Goal: Task Accomplishment & Management: Use online tool/utility

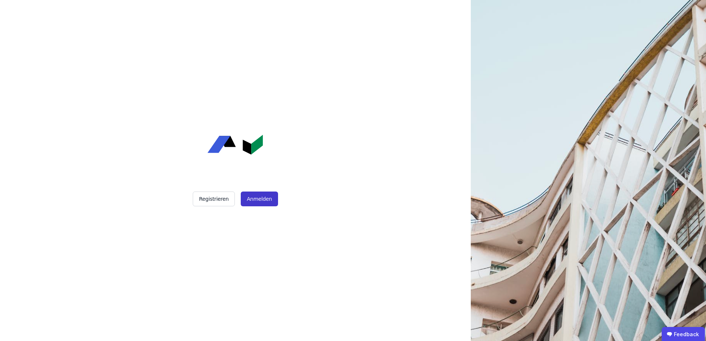
click at [260, 203] on button "Anmelden" at bounding box center [259, 199] width 37 height 15
click at [258, 199] on button "Anmelden" at bounding box center [259, 199] width 37 height 15
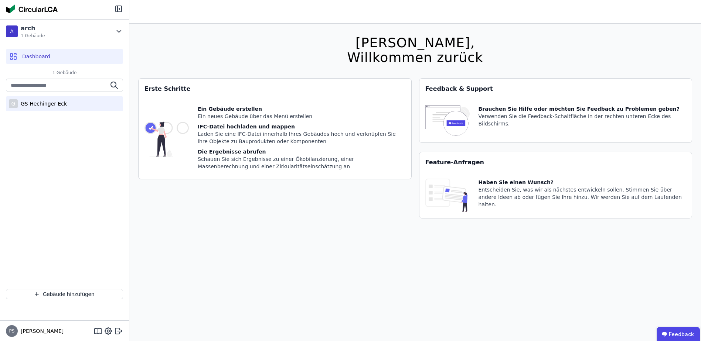
click at [34, 105] on div "GS Hechinger Eck" at bounding box center [42, 103] width 49 height 7
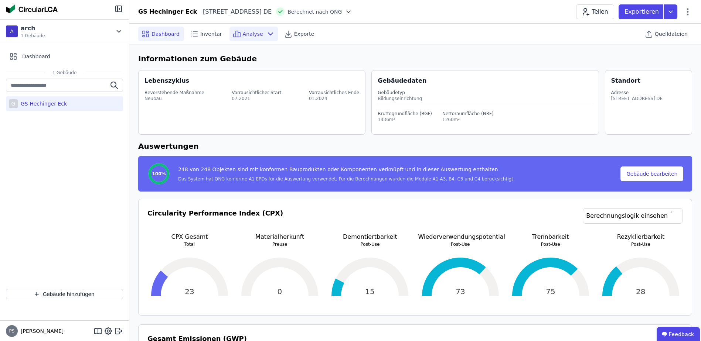
click at [247, 33] on span "Analyse" at bounding box center [253, 33] width 20 height 7
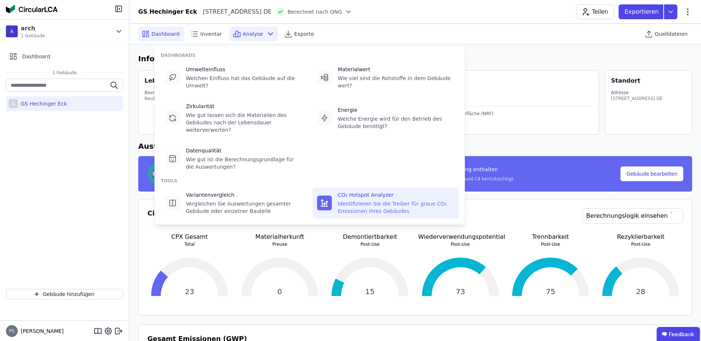
click at [352, 200] on div "Identifizieren Sie die Treiber für graue CO₂ Emissionen Ihres Gebäudes" at bounding box center [396, 207] width 116 height 15
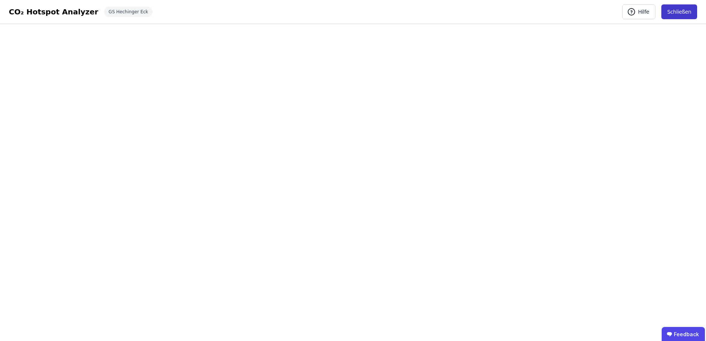
click at [679, 8] on button "Schließen" at bounding box center [680, 11] width 36 height 15
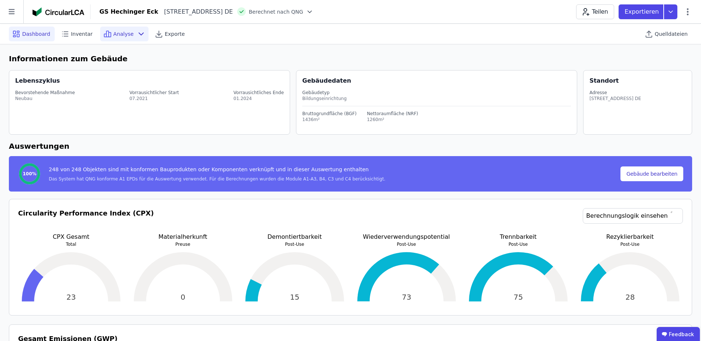
click at [113, 35] on span "Analyse" at bounding box center [123, 33] width 20 height 7
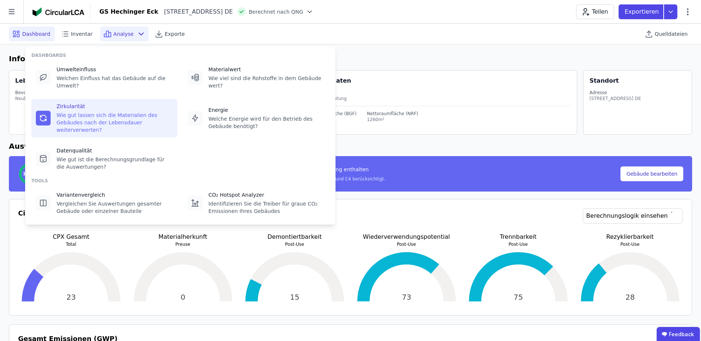
click at [89, 112] on div "Wie gut lassen sich die Materialien des Gebäudes nach der Lebensdauer weiterver…" at bounding box center [115, 123] width 116 height 22
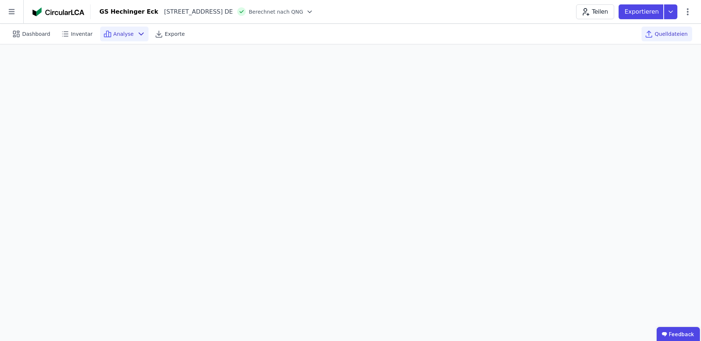
click at [659, 32] on span "Quelldateien" at bounding box center [671, 33] width 33 height 7
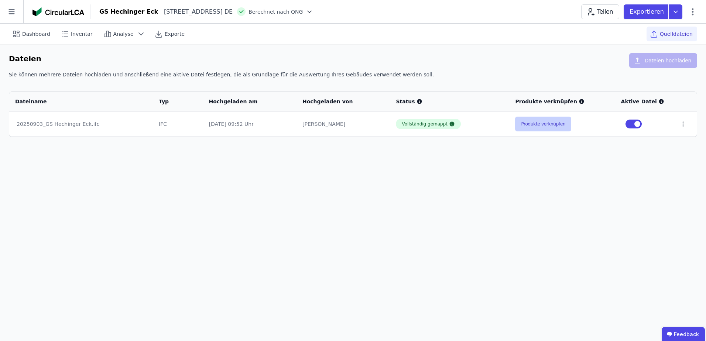
click at [551, 125] on button "Produkte verknüpfen" at bounding box center [543, 124] width 56 height 15
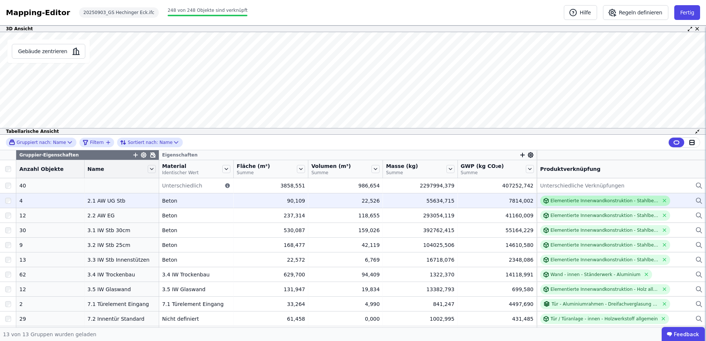
click at [560, 201] on div "Elementierte Innenwandkonstruktion - Stahlbeton - C20/25 - 2%" at bounding box center [605, 201] width 108 height 6
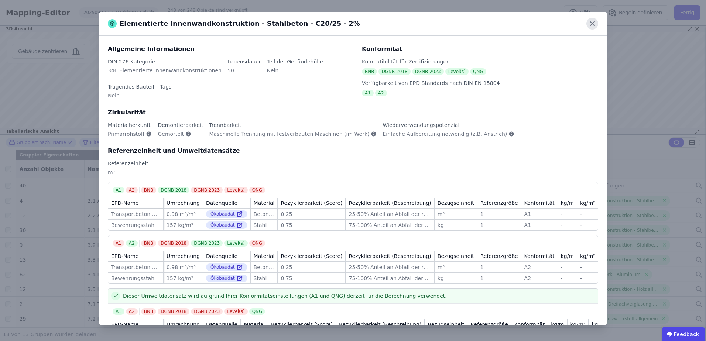
click at [594, 21] on icon at bounding box center [593, 24] width 12 height 12
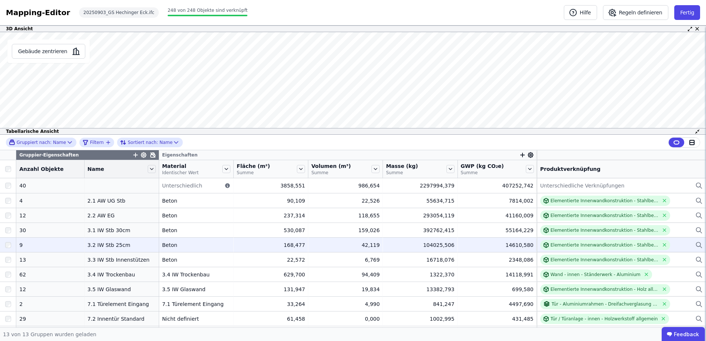
scroll to position [43, 0]
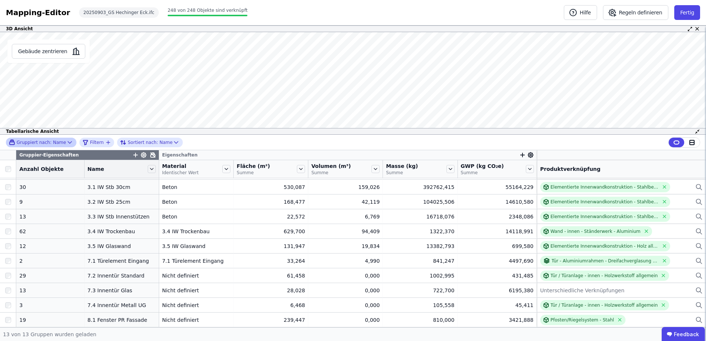
click at [32, 142] on span "Gruppiert nach:" at bounding box center [34, 143] width 35 height 6
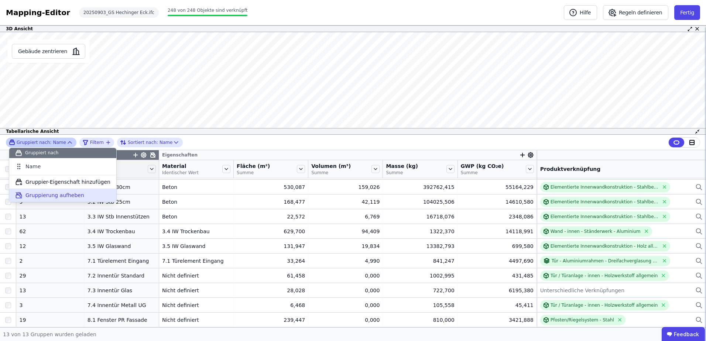
click at [38, 192] on span "Gruppierung aufheben" at bounding box center [54, 195] width 59 height 7
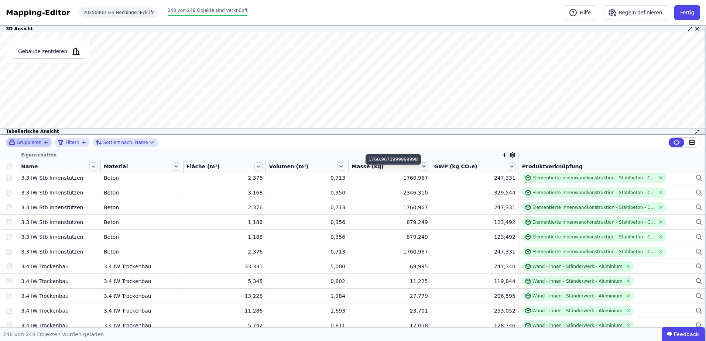
scroll to position [1553, 0]
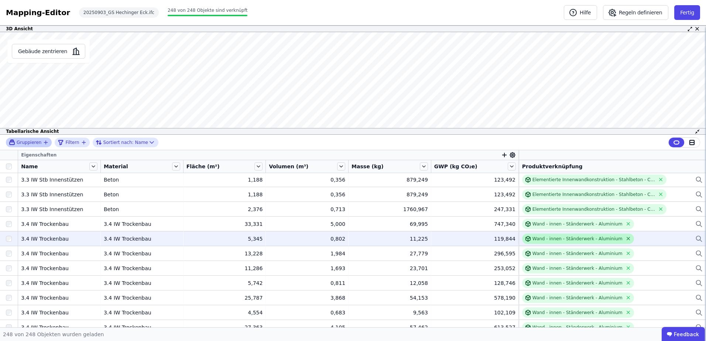
click at [626, 240] on icon at bounding box center [629, 239] width 6 height 6
click at [549, 239] on div "Verknüpfe ein Bauprodukt oder eine Komponente" at bounding box center [577, 239] width 110 height 6
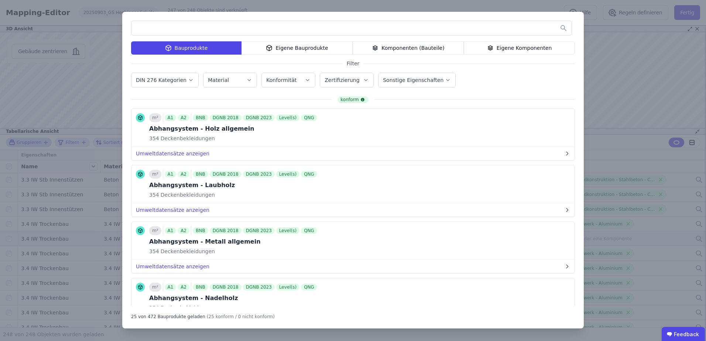
click at [169, 82] on label "DIN 276 Kategorien" at bounding box center [162, 80] width 52 height 6
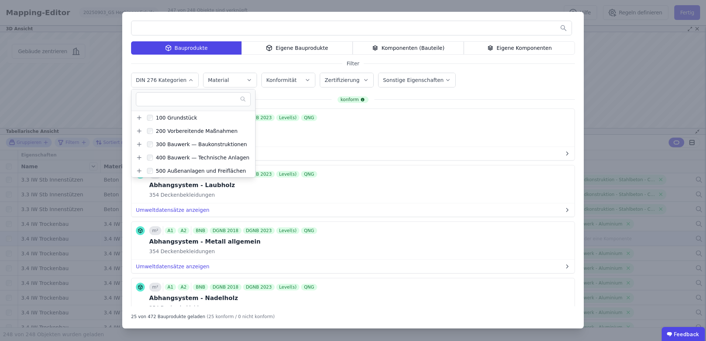
click at [169, 82] on label "DIN 276 Kategorien" at bounding box center [162, 80] width 52 height 6
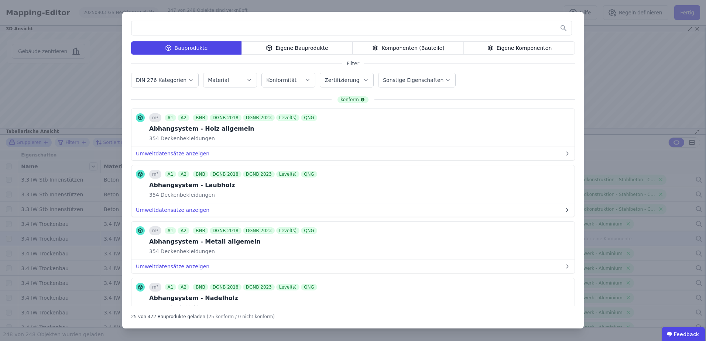
click at [219, 79] on label "Material" at bounding box center [219, 80] width 23 height 6
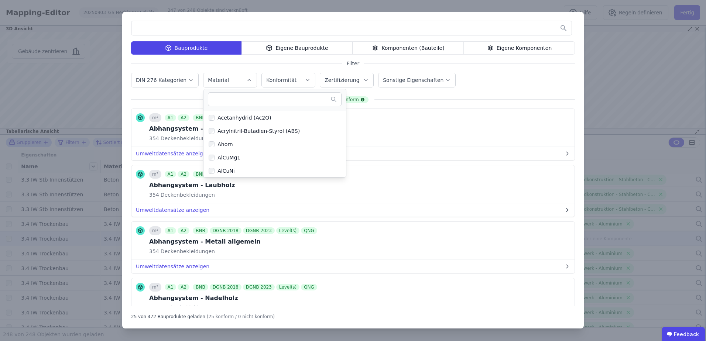
click at [219, 79] on label "Material" at bounding box center [219, 80] width 23 height 6
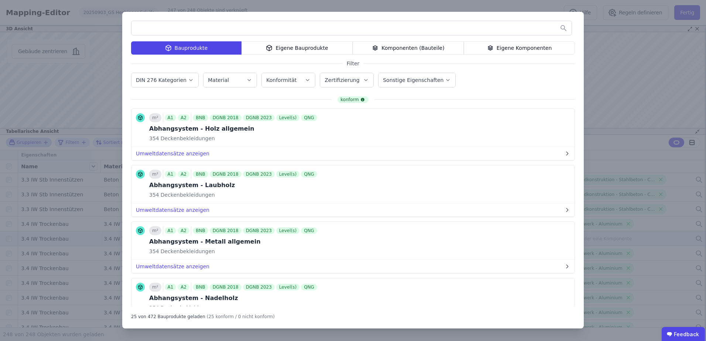
click at [276, 80] on label "Konformität" at bounding box center [282, 80] width 32 height 6
click at [295, 79] on div "Konformität" at bounding box center [288, 79] width 44 height 7
click at [337, 79] on label "Zertifizierung" at bounding box center [343, 80] width 36 height 6
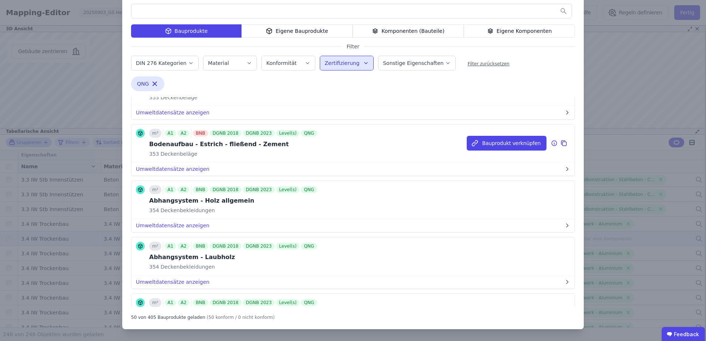
scroll to position [1336, 0]
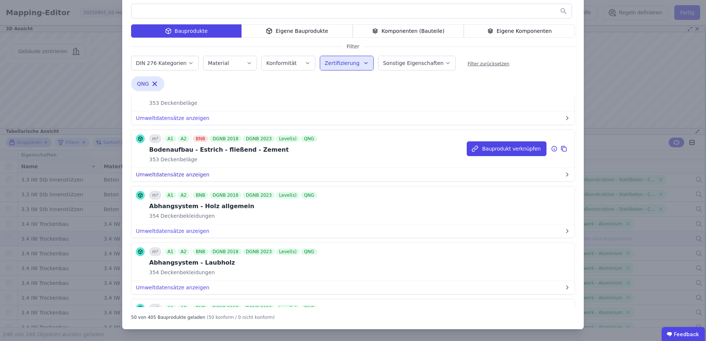
click at [188, 173] on button "Umweltdatensätze anzeigen" at bounding box center [353, 174] width 443 height 13
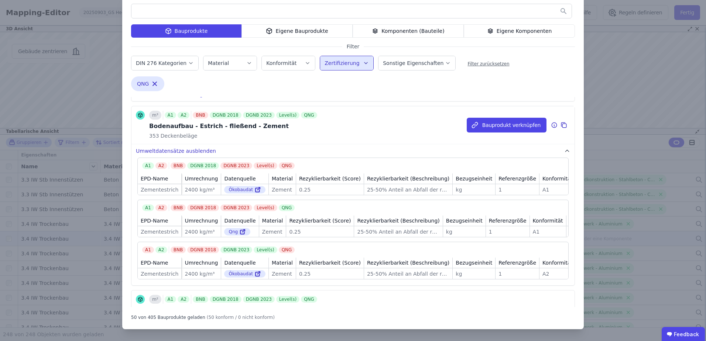
scroll to position [1373, 0]
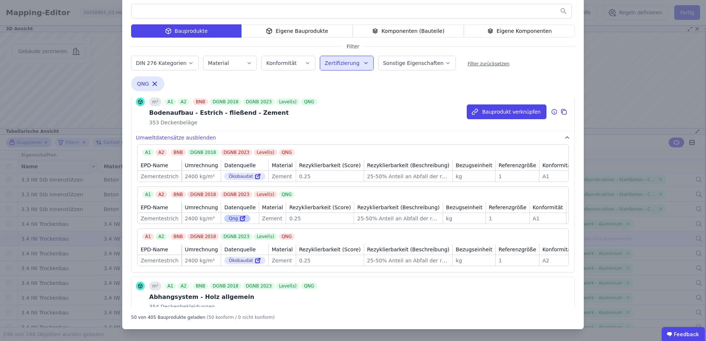
click at [224, 222] on div "Qng" at bounding box center [237, 218] width 26 height 7
click at [239, 220] on icon at bounding box center [242, 218] width 7 height 9
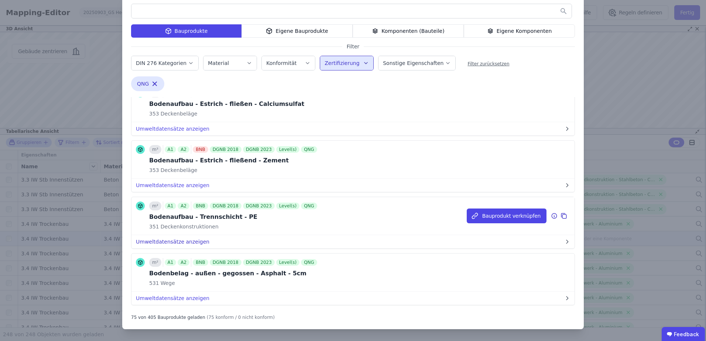
scroll to position [2885, 0]
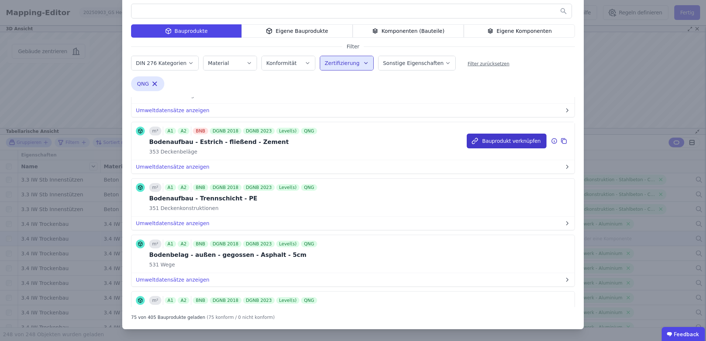
click at [501, 148] on button "Bauprodukt verknüpfen" at bounding box center [507, 141] width 80 height 15
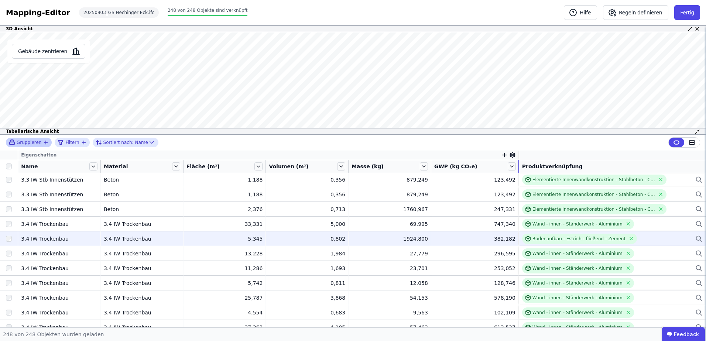
drag, startPoint x: 513, startPoint y: 167, endPoint x: 461, endPoint y: 171, distance: 51.9
click at [461, 171] on div "GWP (kg CO₂e)" at bounding box center [476, 166] width 88 height 13
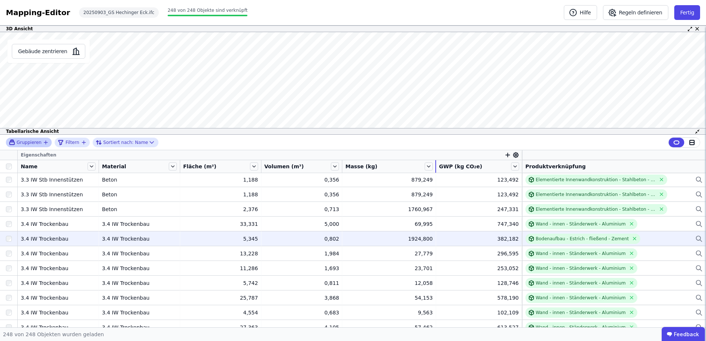
drag, startPoint x: 434, startPoint y: 167, endPoint x: 449, endPoint y: 171, distance: 14.9
click at [449, 171] on tr "Name Material Fläche (m²) Volumen (m³) Masse (kg) GWP (kg CO₂e) Produktverknüpf…" at bounding box center [353, 166] width 706 height 13
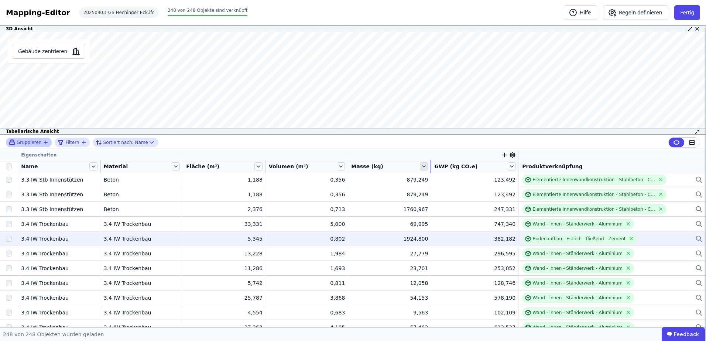
drag, startPoint x: 442, startPoint y: 166, endPoint x: 428, endPoint y: 167, distance: 14.5
click at [428, 167] on div "Masse (kg)" at bounding box center [389, 166] width 83 height 13
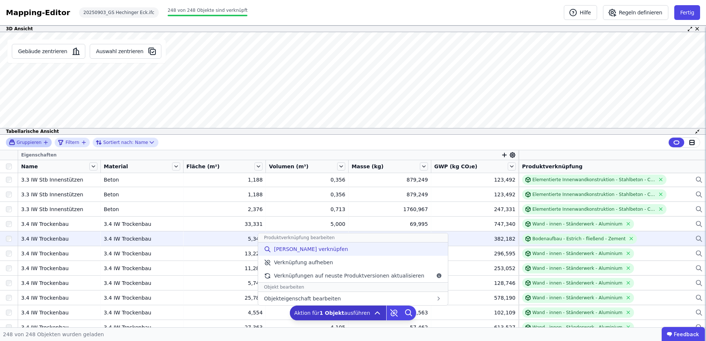
click at [318, 248] on span "[PERSON_NAME] verknüpfen" at bounding box center [311, 249] width 74 height 7
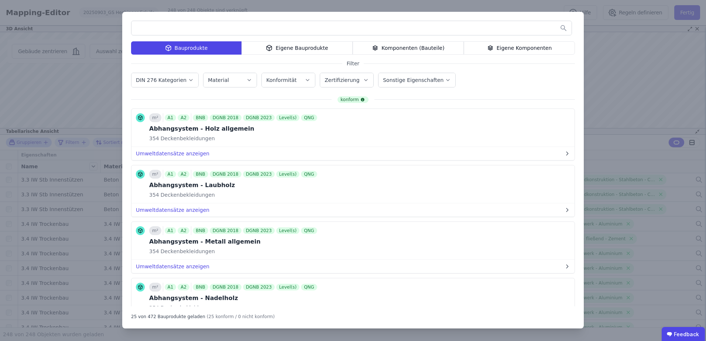
drag, startPoint x: 408, startPoint y: 17, endPoint x: 252, endPoint y: 28, distance: 156.7
click at [252, 28] on div "Bauprodukte Eigene Bauprodukte Komponenten (Bauteile) Eigene Komponenten Filter…" at bounding box center [353, 170] width 462 height 317
click at [281, 50] on div "Eigene Bauprodukte" at bounding box center [297, 47] width 111 height 13
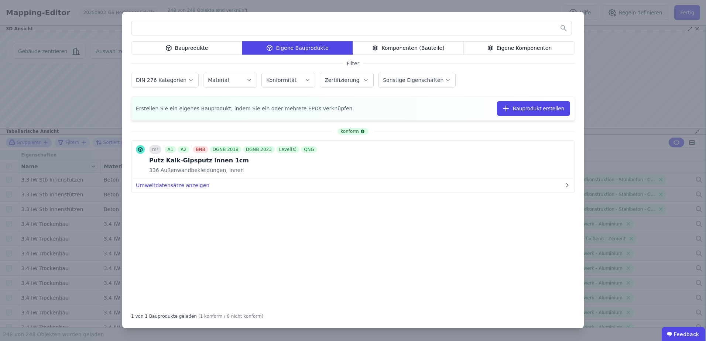
click at [402, 48] on div "Komponenten (Bauteile)" at bounding box center [408, 47] width 111 height 13
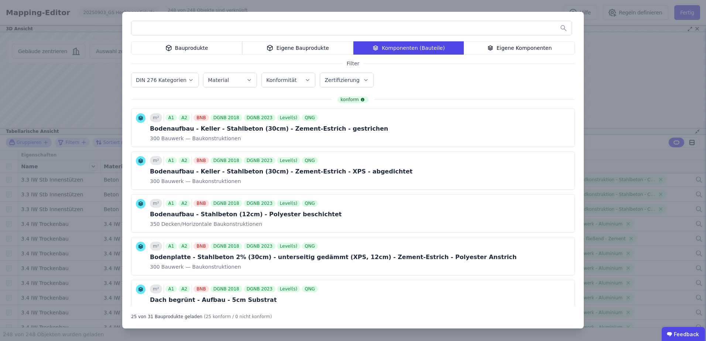
click at [511, 44] on div "Eigene Komponenten" at bounding box center [519, 47] width 111 height 13
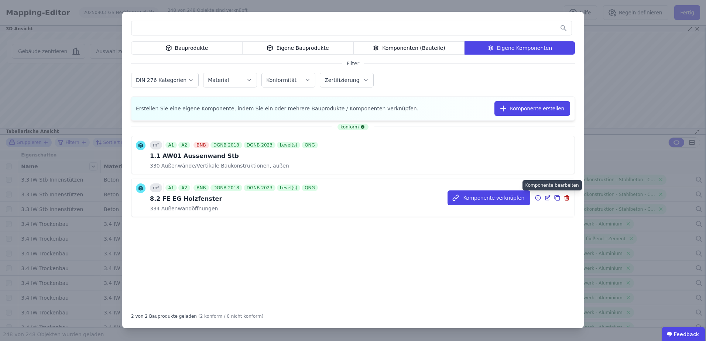
click at [549, 198] on icon at bounding box center [548, 198] width 7 height 9
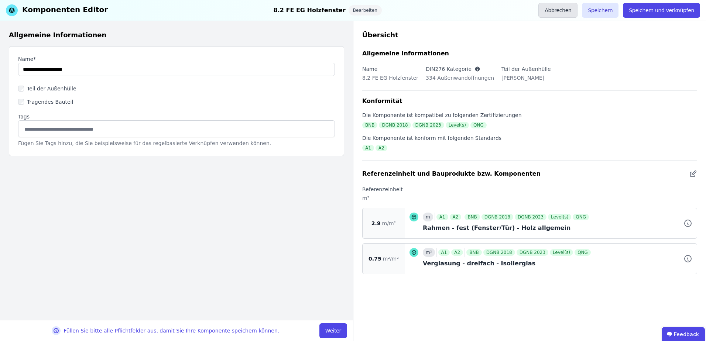
drag, startPoint x: 215, startPoint y: 269, endPoint x: 572, endPoint y: 10, distance: 440.5
click at [572, 10] on button "Abbrechen" at bounding box center [558, 10] width 39 height 15
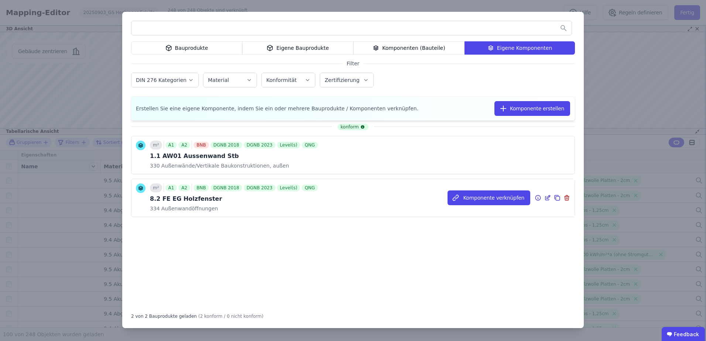
click at [548, 196] on icon at bounding box center [548, 198] width 7 height 9
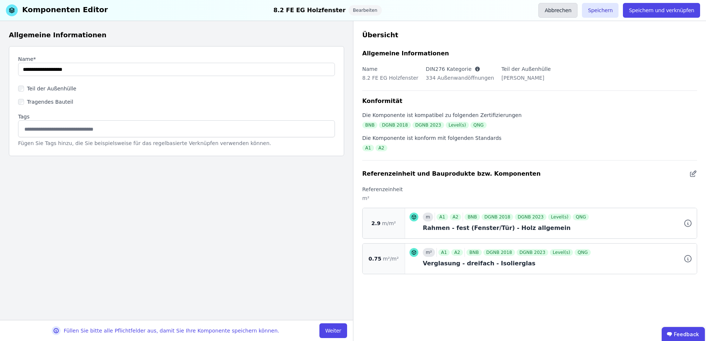
click at [557, 14] on button "Abbrechen" at bounding box center [558, 10] width 39 height 15
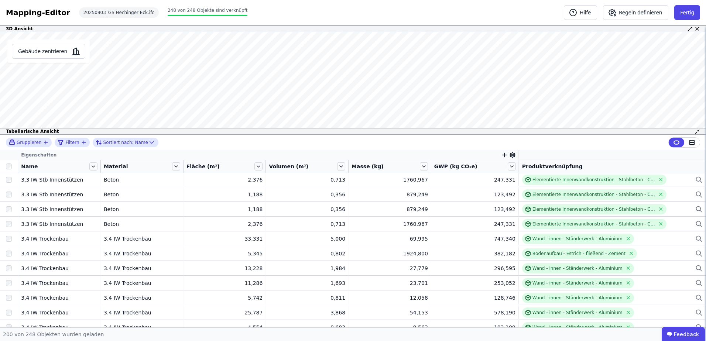
scroll to position [1559, 0]
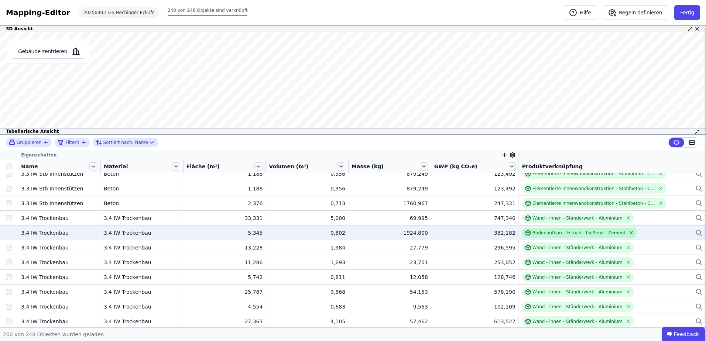
click at [629, 232] on icon at bounding box center [632, 233] width 6 height 6
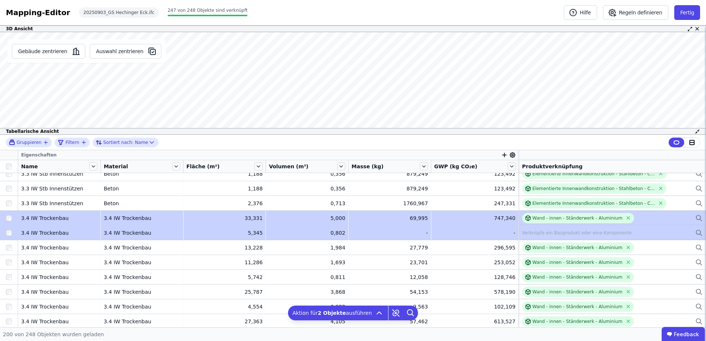
drag, startPoint x: 572, startPoint y: 220, endPoint x: 572, endPoint y: 232, distance: 12.2
click at [572, 232] on tbody "9.5 Akustikdecke 9.5 Akustikdecke 60,744 60,744 0,000 0,000 0,000 0,000 0,000 0…" at bounding box center [353, 92] width 706 height 2956
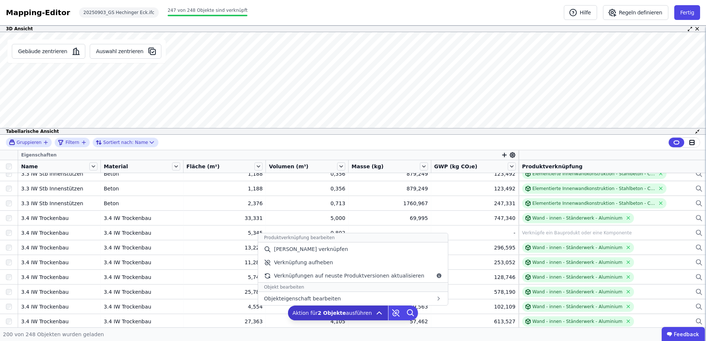
click at [375, 310] on icon at bounding box center [379, 313] width 9 height 9
click at [304, 250] on span "[PERSON_NAME] verknüpfen" at bounding box center [311, 249] width 74 height 7
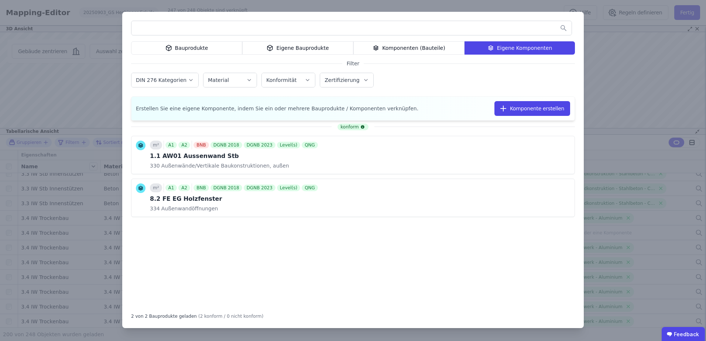
click at [273, 44] on icon at bounding box center [270, 48] width 7 height 9
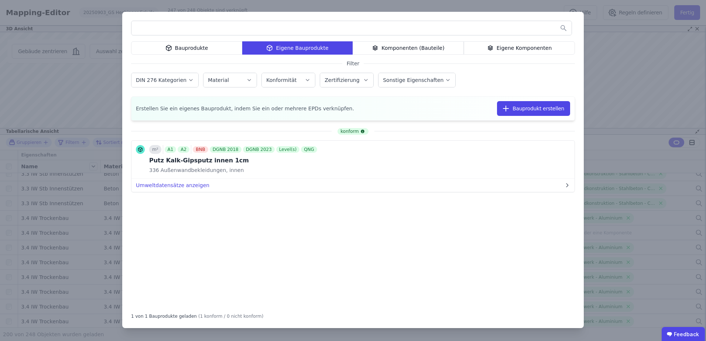
click at [183, 51] on div "Bauprodukte" at bounding box center [186, 47] width 111 height 13
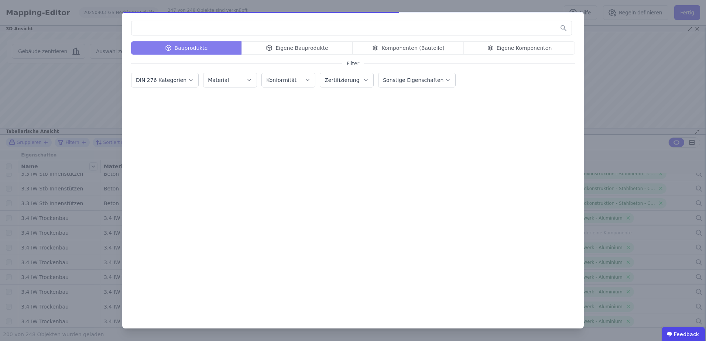
click at [394, 48] on div "Bauprodukte Eigene Bauprodukte Komponenten (Bauteile) Eigene Komponenten" at bounding box center [353, 47] width 444 height 13
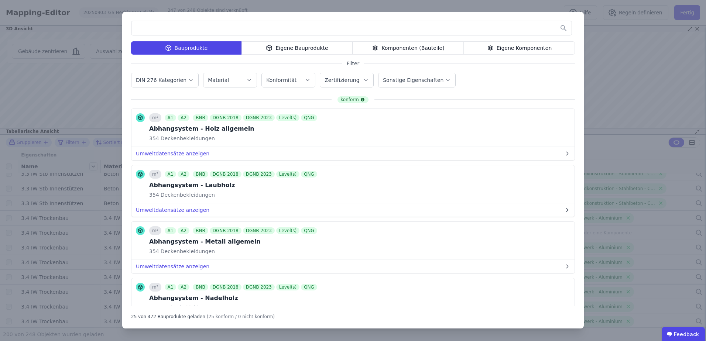
click at [389, 48] on div "Komponenten (Bauteile)" at bounding box center [408, 47] width 111 height 13
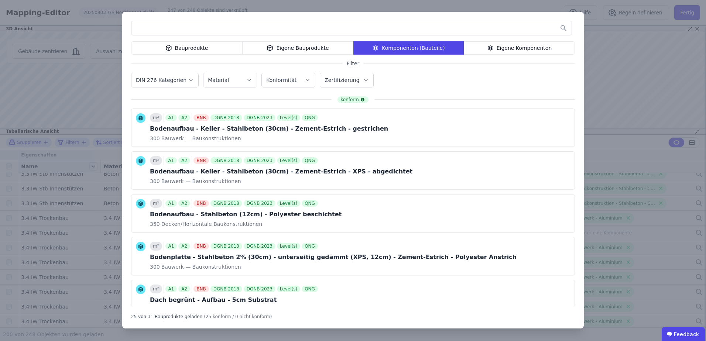
click at [180, 26] on input "text" at bounding box center [352, 27] width 440 height 13
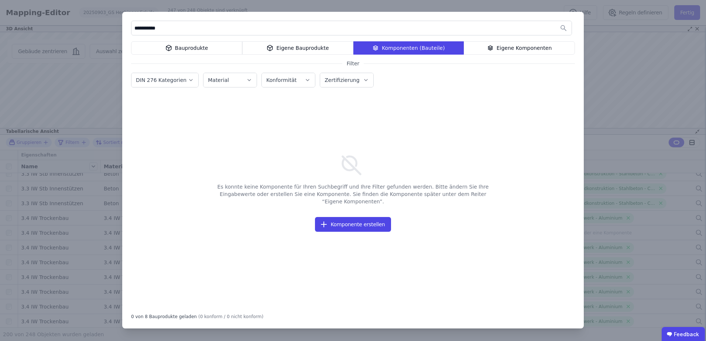
drag, startPoint x: 178, startPoint y: 26, endPoint x: 146, endPoint y: 27, distance: 31.4
click at [146, 27] on input "**********" at bounding box center [352, 27] width 440 height 13
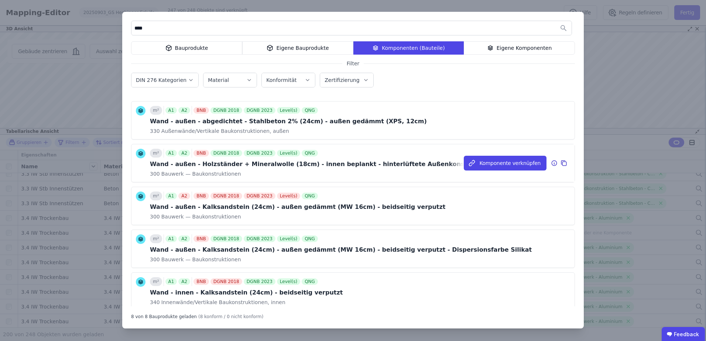
scroll to position [0, 0]
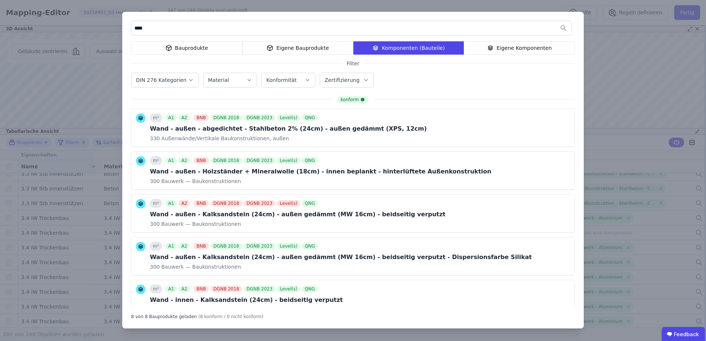
type input "****"
click at [166, 79] on label "DIN 276 Kategorien" at bounding box center [162, 80] width 52 height 6
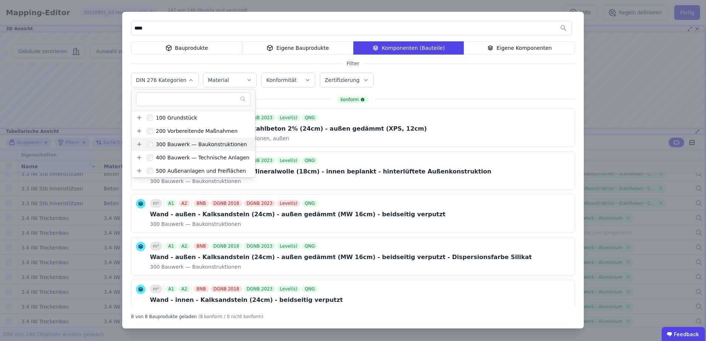
click at [139, 144] on icon at bounding box center [139, 145] width 0 height 4
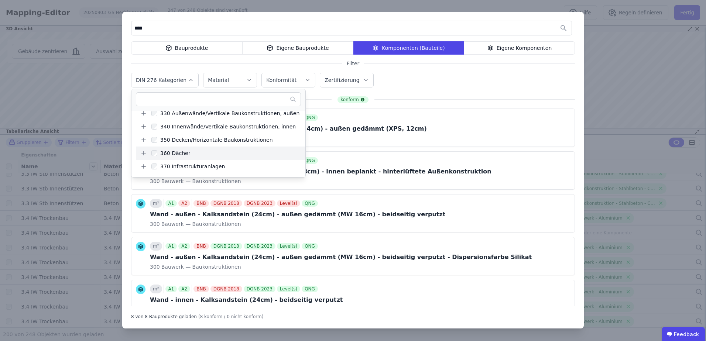
scroll to position [74, 0]
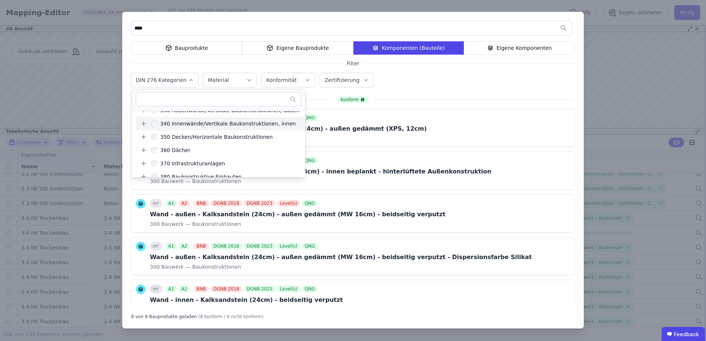
click at [141, 121] on icon at bounding box center [143, 123] width 7 height 7
click at [169, 122] on div "340 Innenwände/Vertikale Baukonstruktionen, innen" at bounding box center [226, 123] width 139 height 7
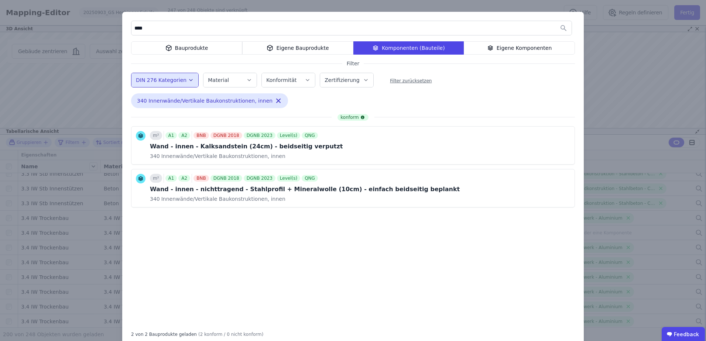
click at [273, 246] on div "konform m² A1 A2 BNB DGNB 2018 DGNB 2023 Level(s) QNG Wand - innen - Kalksandst…" at bounding box center [353, 219] width 444 height 210
drag, startPoint x: 151, startPoint y: 28, endPoint x: 125, endPoint y: 25, distance: 26.4
click at [125, 25] on div "**** Bauprodukte Eigene Bauprodukte Komponenten (Bauteile) Eigene Komponenten F…" at bounding box center [353, 179] width 462 height 335
click at [218, 82] on label "Material" at bounding box center [219, 80] width 23 height 6
click at [163, 78] on label "DIN 276 Kategorien" at bounding box center [162, 80] width 52 height 6
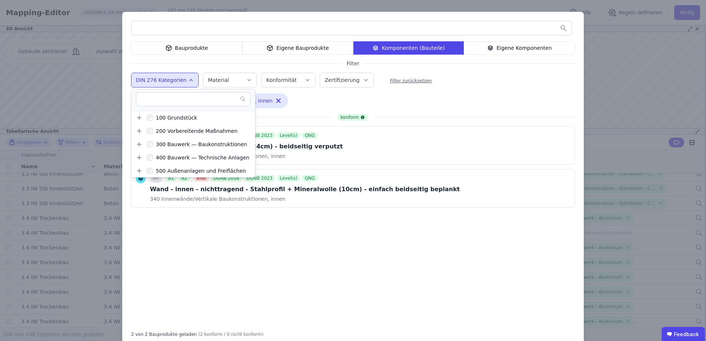
click at [156, 99] on input "text" at bounding box center [189, 99] width 101 height 13
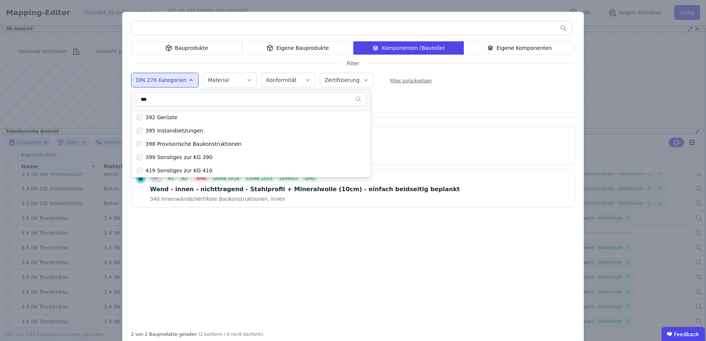
scroll to position [0, 0]
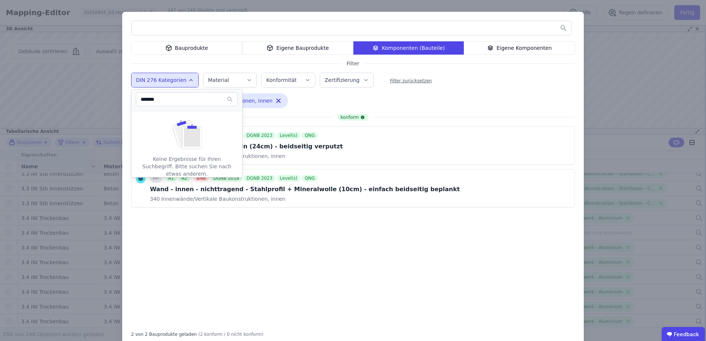
type input "*******"
click at [171, 76] on button "DIN 276 Kategorien" at bounding box center [165, 80] width 67 height 14
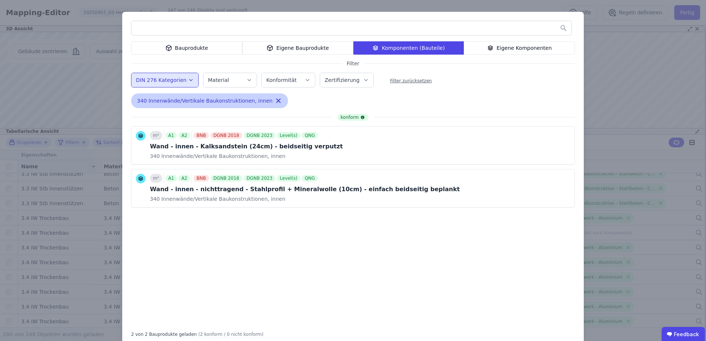
click at [277, 99] on icon "button" at bounding box center [279, 101] width 4 height 4
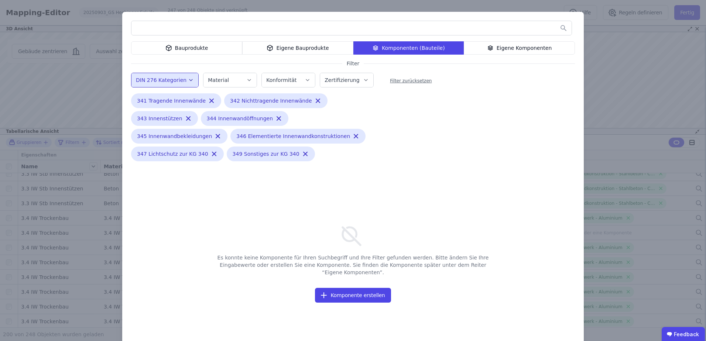
click at [167, 80] on label "DIN 276 Kategorien" at bounding box center [162, 80] width 52 height 6
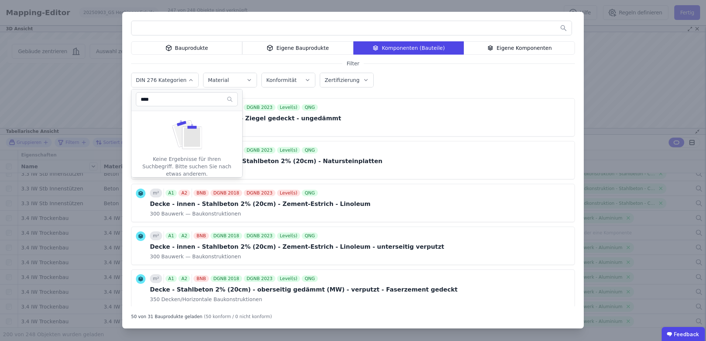
scroll to position [1438, 0]
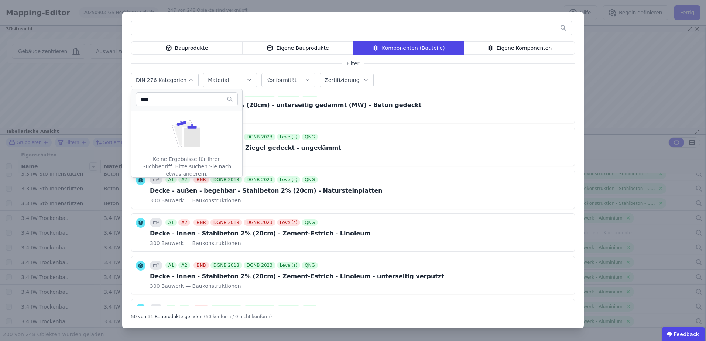
type input "****"
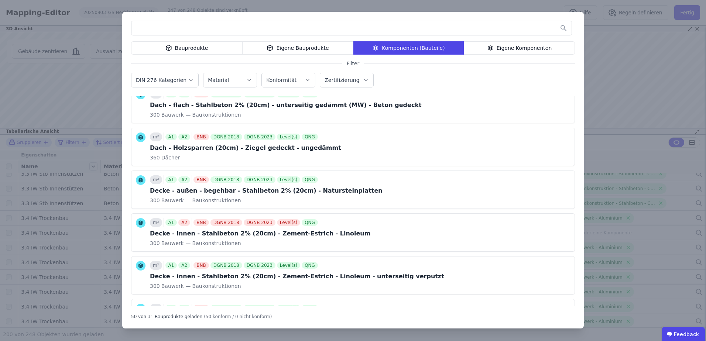
click at [219, 79] on label "Material" at bounding box center [219, 80] width 23 height 6
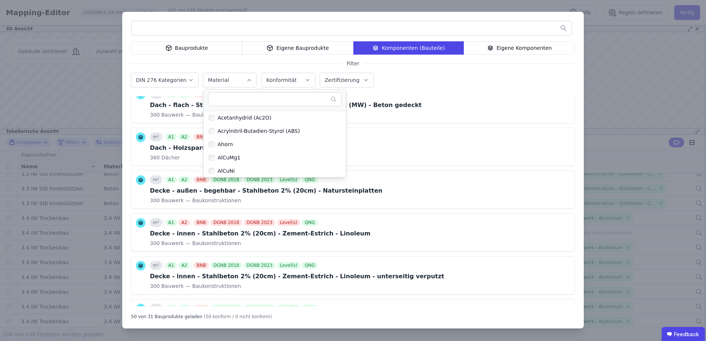
click at [220, 100] on input "text" at bounding box center [270, 99] width 119 height 13
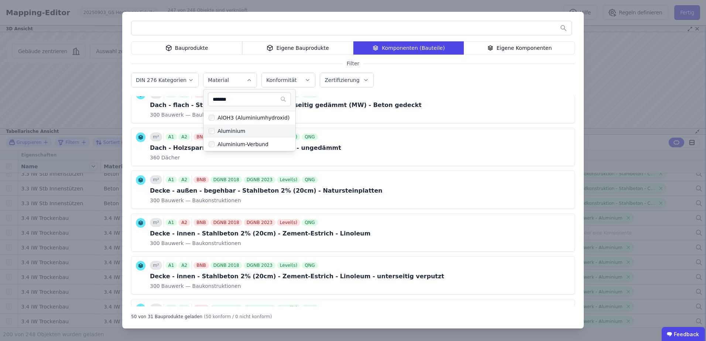
type input "*******"
click at [215, 130] on div "Aluminium" at bounding box center [230, 130] width 31 height 7
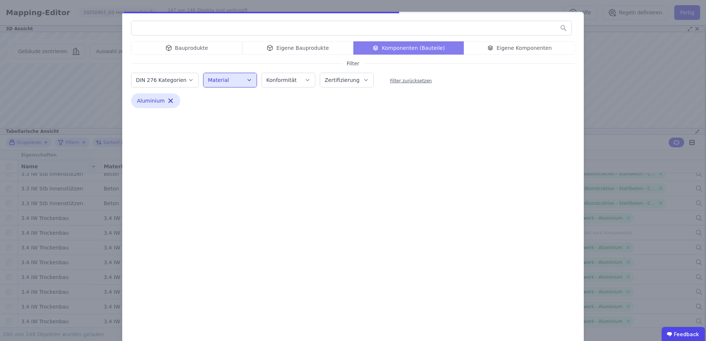
scroll to position [0, 0]
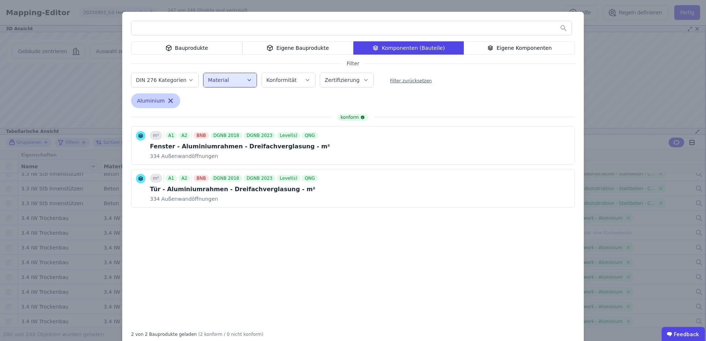
click at [167, 102] on icon "button" at bounding box center [170, 100] width 7 height 7
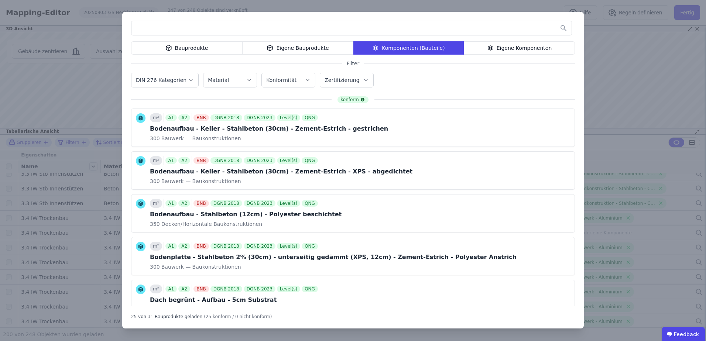
click at [189, 44] on div "Bauprodukte" at bounding box center [186, 47] width 111 height 13
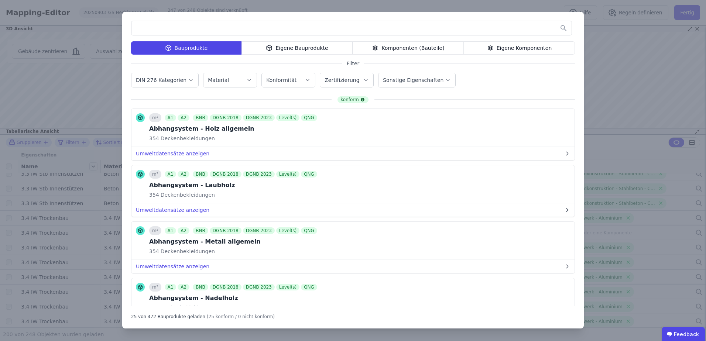
click at [165, 81] on label "DIN 276 Kategorien" at bounding box center [162, 80] width 52 height 6
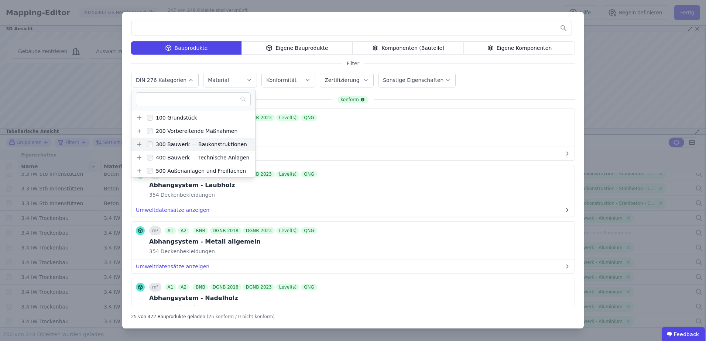
click at [138, 144] on icon at bounding box center [139, 144] width 7 height 7
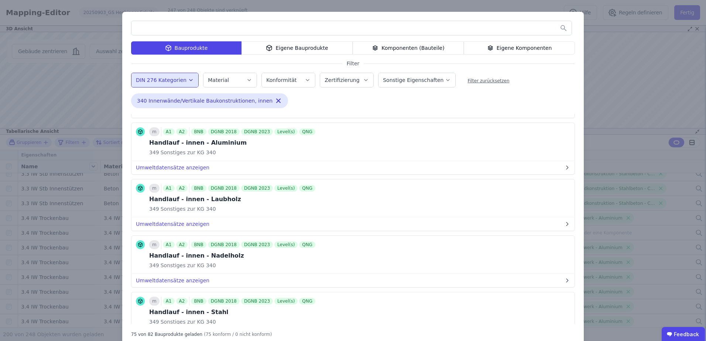
click at [482, 15] on div "Bauprodukte Eigene Bauprodukte Komponenten (Bauteile) Eigene Komponenten Filter…" at bounding box center [353, 179] width 462 height 335
click at [275, 99] on icon "button" at bounding box center [278, 100] width 7 height 7
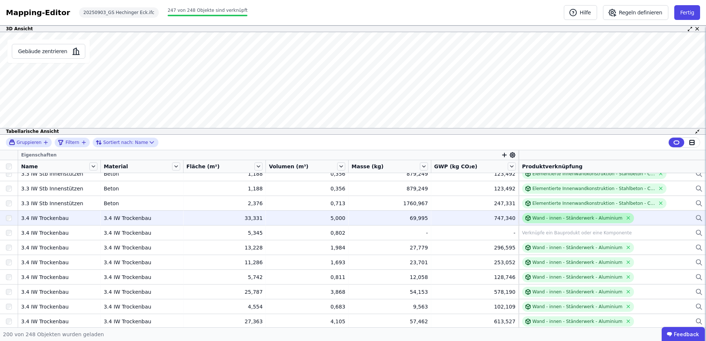
click at [579, 219] on div "Wand - innen - Ständerwerk - Aluminium" at bounding box center [578, 218] width 90 height 6
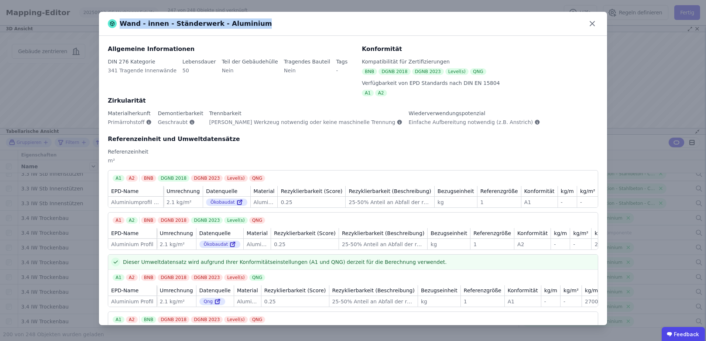
drag, startPoint x: 247, startPoint y: 23, endPoint x: 242, endPoint y: 26, distance: 5.1
click at [242, 26] on div "Wand - innen - Ständerwerk - Aluminium" at bounding box center [353, 24] width 508 height 24
copy div "Wand - innen - Ständerwerk - Aluminium"
click at [594, 23] on icon at bounding box center [593, 24] width 12 height 12
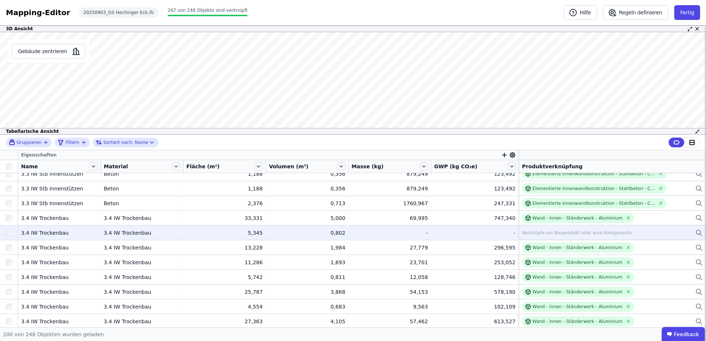
click at [535, 235] on div "Verknüpfe ein Bauprodukt oder eine Komponente" at bounding box center [577, 233] width 110 height 6
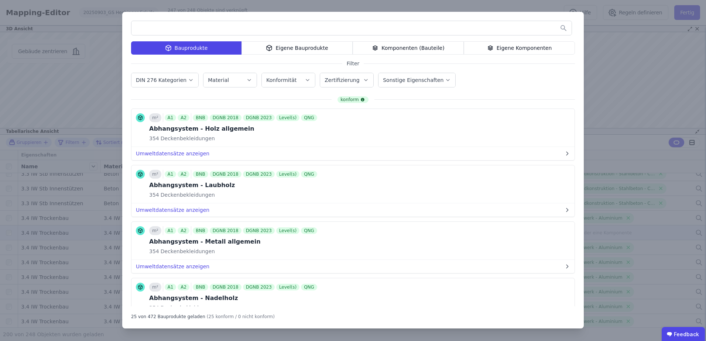
click at [187, 25] on input "text" at bounding box center [352, 27] width 440 height 13
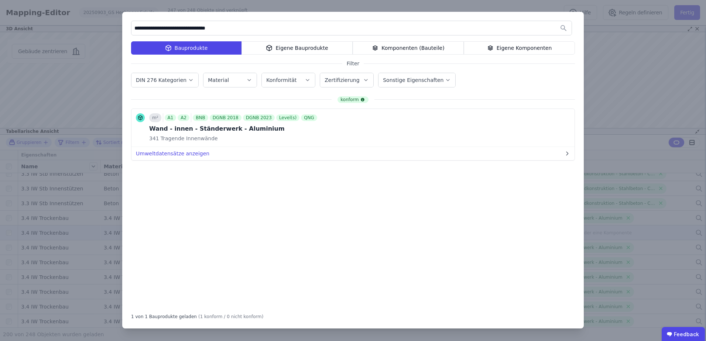
type input "**********"
click at [505, 127] on button "Bauprodukt verknüpfen" at bounding box center [507, 127] width 80 height 15
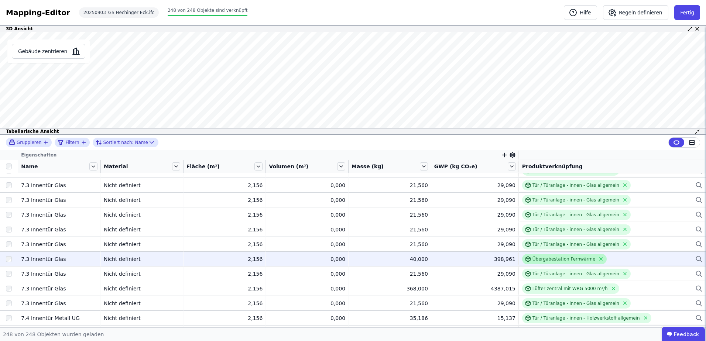
scroll to position [3215, 0]
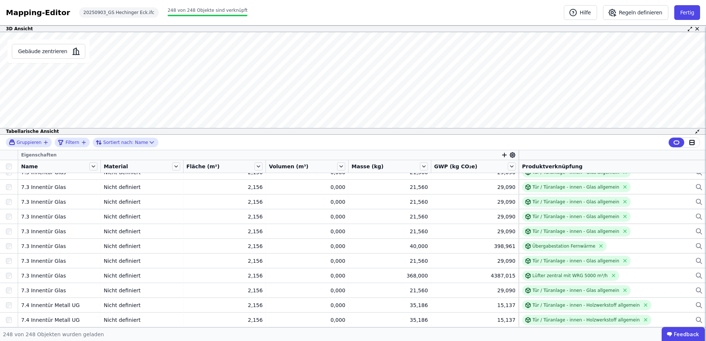
click at [560, 166] on div "Produktverknüpfung" at bounding box center [612, 166] width 181 height 7
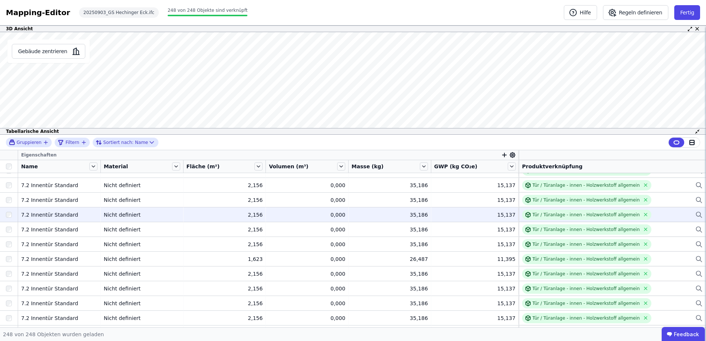
scroll to position [2883, 0]
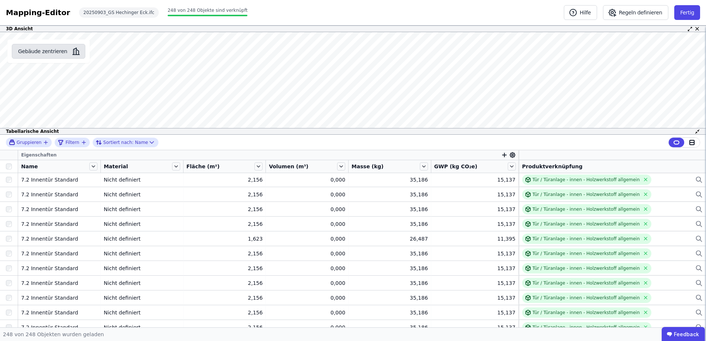
click at [47, 53] on button "Gebäude zentrieren" at bounding box center [49, 51] width 74 height 15
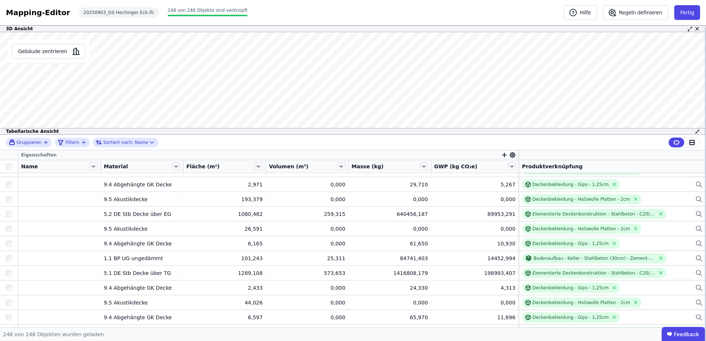
scroll to position [0, 0]
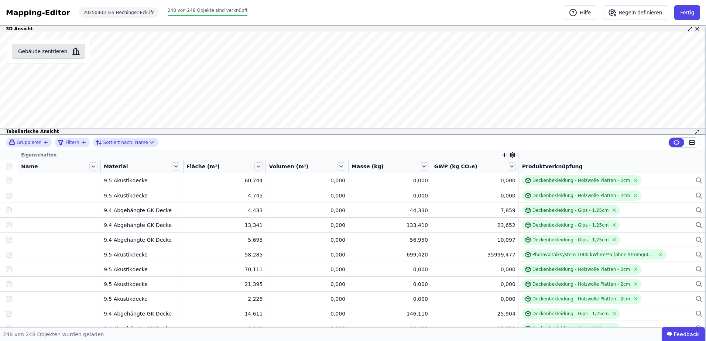
click at [32, 53] on button "Gebäude zentrieren" at bounding box center [49, 51] width 74 height 15
click at [43, 50] on button "Gebäude zentrieren" at bounding box center [49, 51] width 74 height 15
click at [93, 164] on icon at bounding box center [93, 167] width 8 height 8
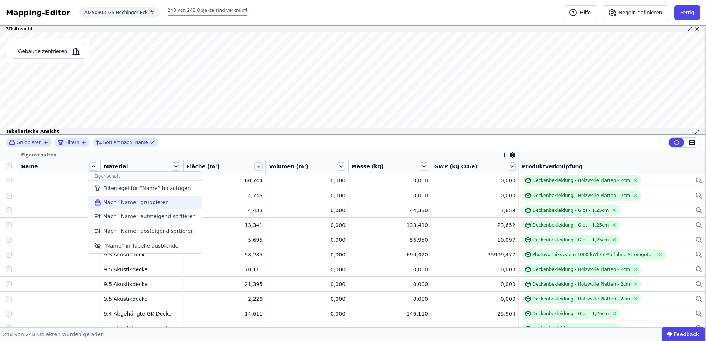
click at [107, 202] on li "Nach “Name” gruppieren" at bounding box center [144, 202] width 113 height 13
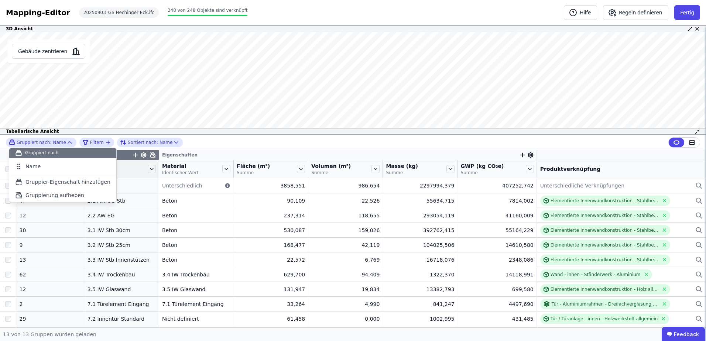
click at [89, 80] on div "Gebäude zentrieren" at bounding box center [48, 83] width 97 height 103
